Goal: Information Seeking & Learning: Learn about a topic

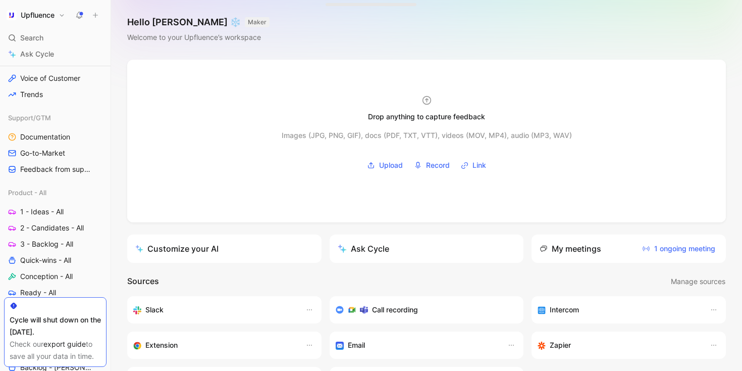
scroll to position [340, 0]
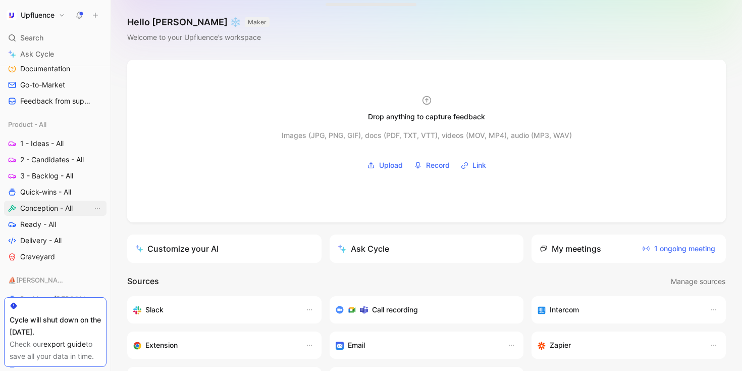
click at [42, 207] on span "Conception - All" at bounding box center [46, 208] width 53 height 10
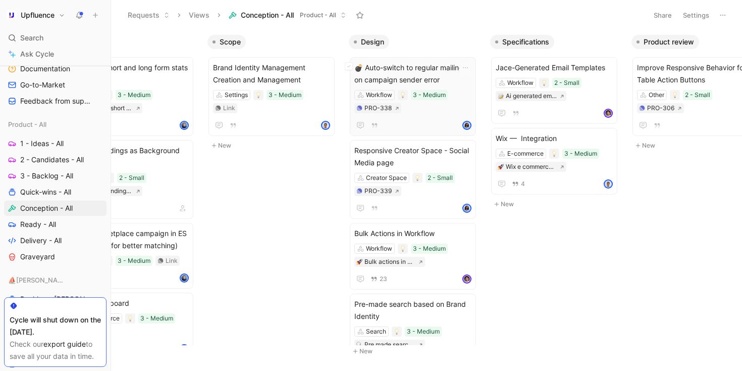
scroll to position [0, 233]
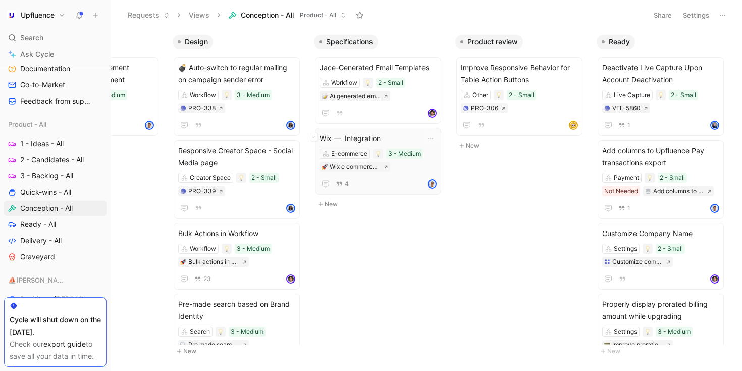
click at [414, 139] on span "Wix — Integration" at bounding box center [378, 138] width 117 height 12
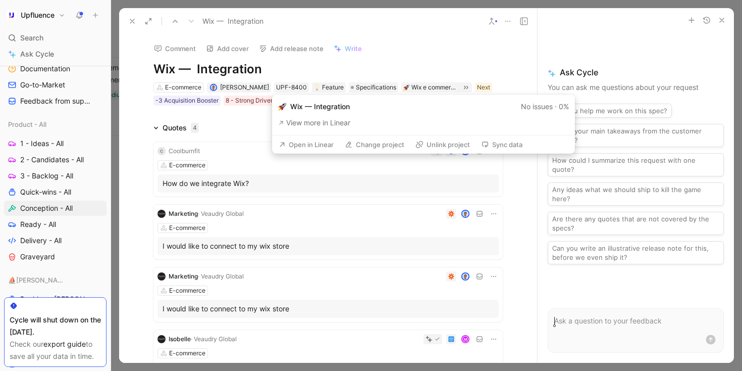
click at [317, 142] on button "Open in Linear" at bounding box center [306, 144] width 64 height 14
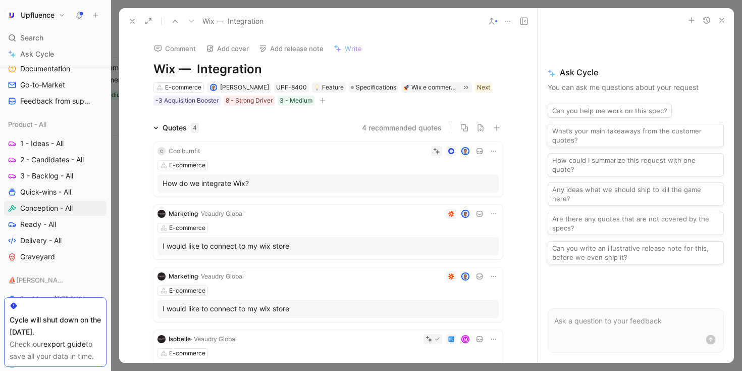
click at [134, 21] on icon at bounding box center [132, 21] width 8 height 8
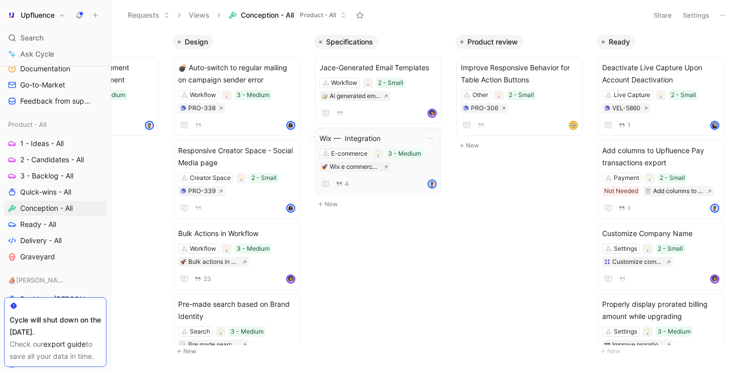
click at [380, 130] on div "Wix — Integration E-commerce 3 - Medium Wix e commerce integration 4" at bounding box center [378, 161] width 126 height 67
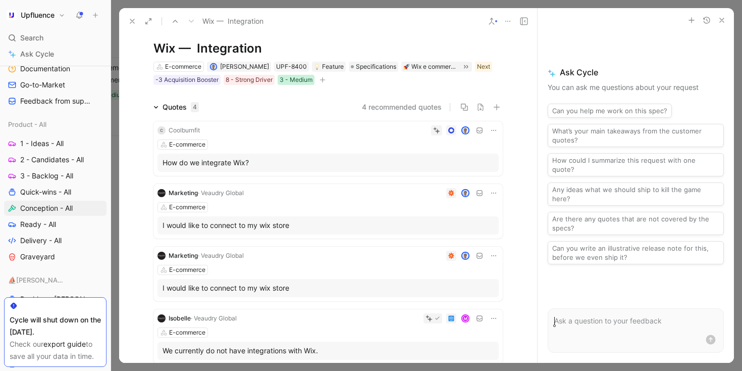
scroll to position [5, 0]
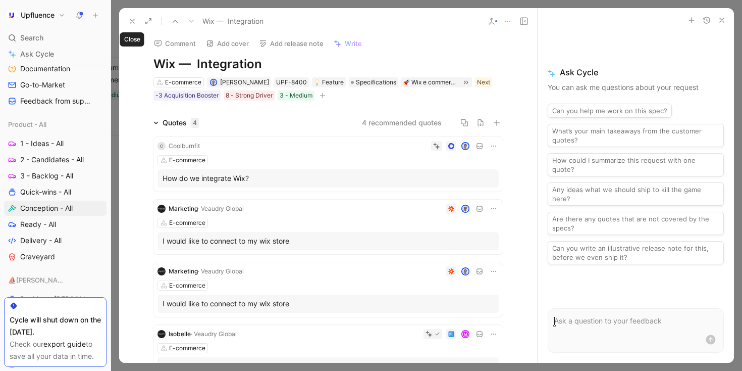
click at [133, 22] on icon at bounding box center [132, 21] width 8 height 8
